Goal: Navigation & Orientation: Go to known website

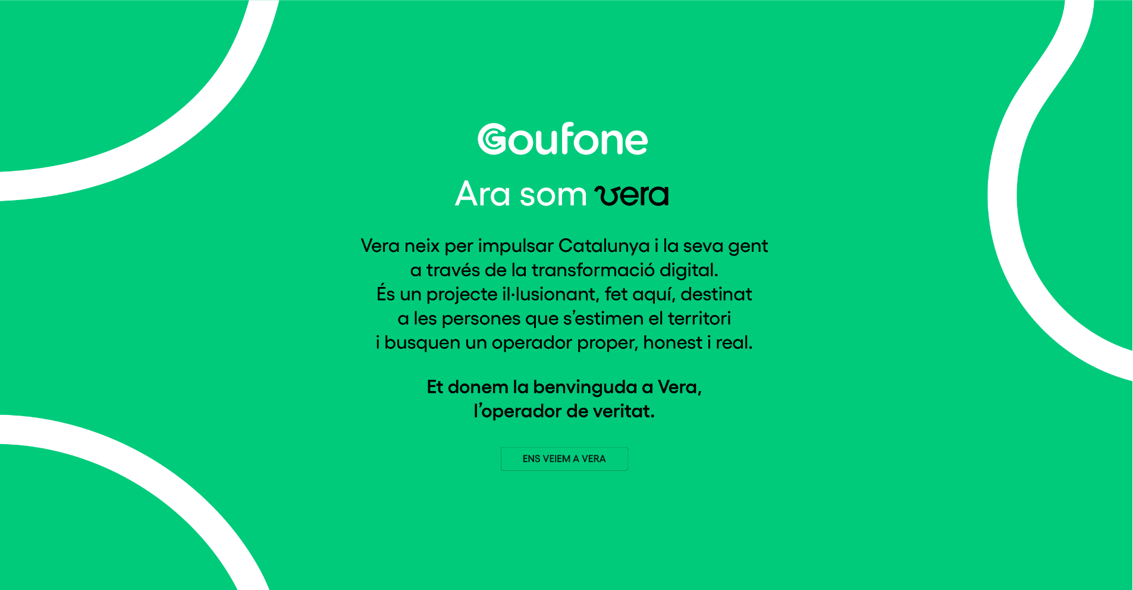
click at [564, 458] on img at bounding box center [567, 295] width 413 height 349
click at [548, 459] on img at bounding box center [567, 295] width 413 height 349
click at [504, 400] on img at bounding box center [567, 295] width 413 height 349
